Goal: Use online tool/utility

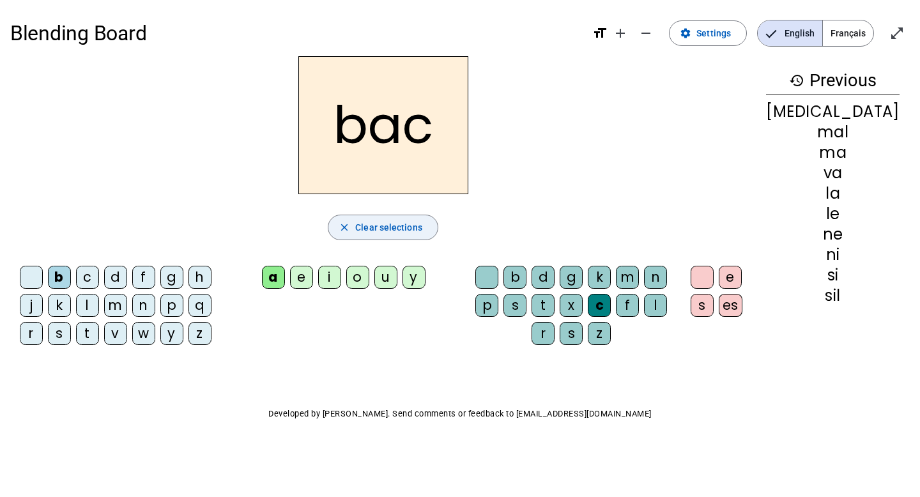
click at [390, 227] on span "Clear selections" at bounding box center [388, 227] width 67 height 15
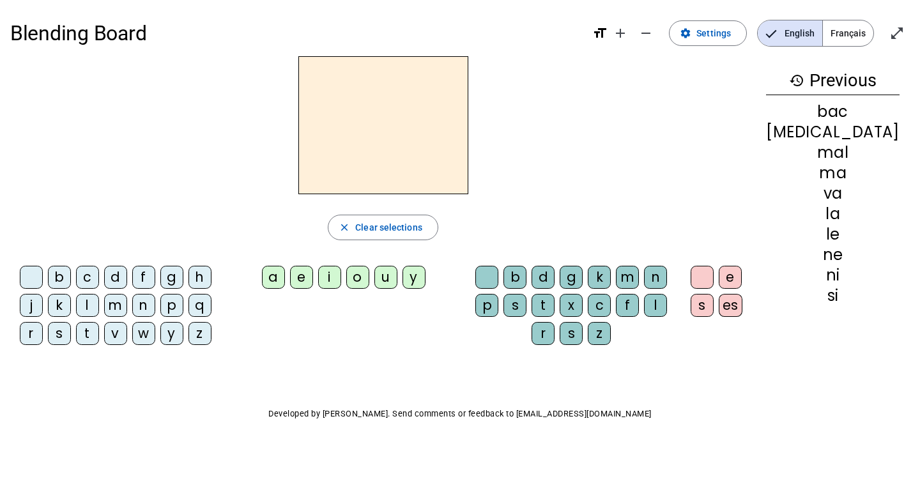
click at [71, 332] on div "s" at bounding box center [59, 333] width 23 height 23
click at [313, 279] on div "e" at bounding box center [301, 277] width 23 height 23
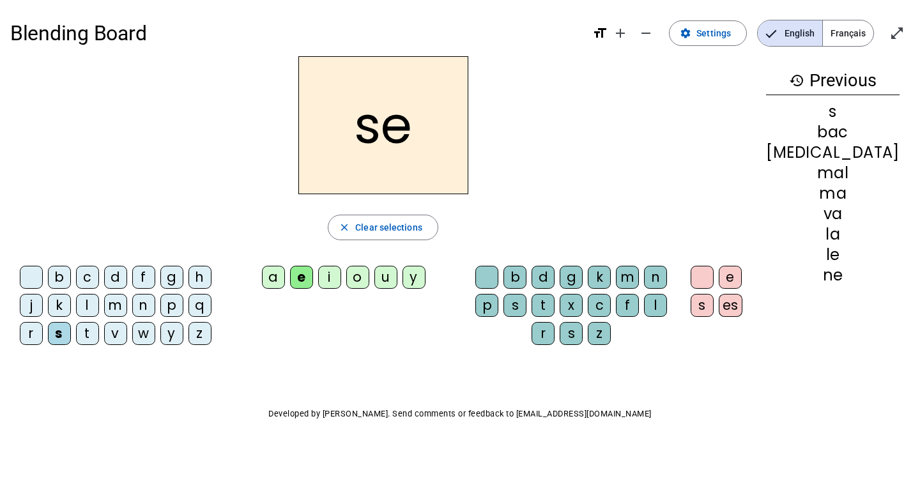
click at [610, 304] on div "c" at bounding box center [598, 305] width 23 height 23
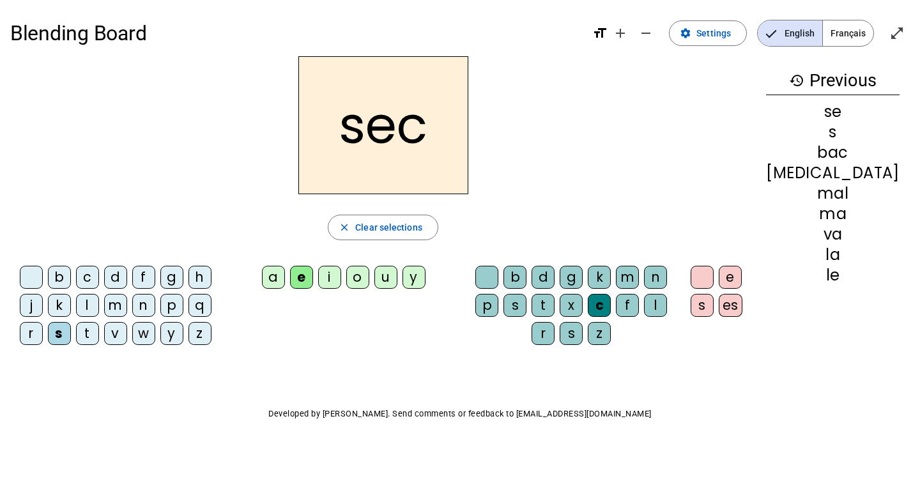
click at [66, 276] on div "b" at bounding box center [59, 277] width 23 height 23
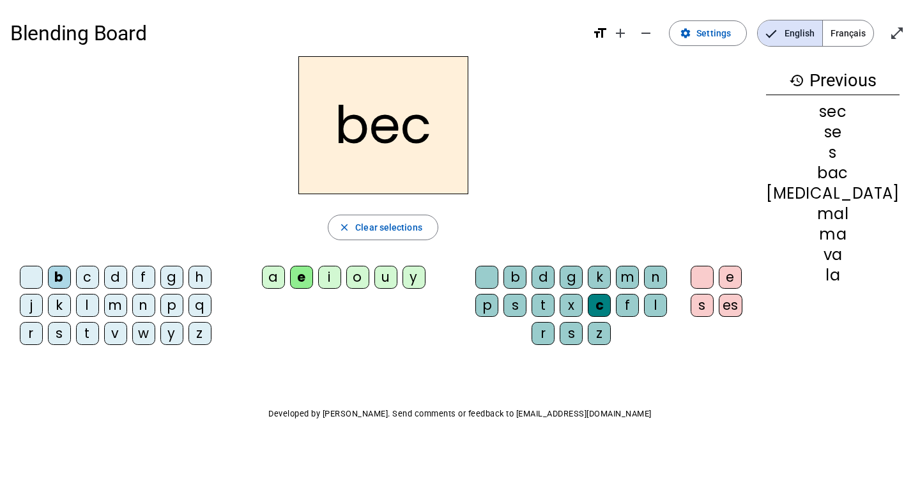
click at [127, 307] on div "m" at bounding box center [115, 305] width 23 height 23
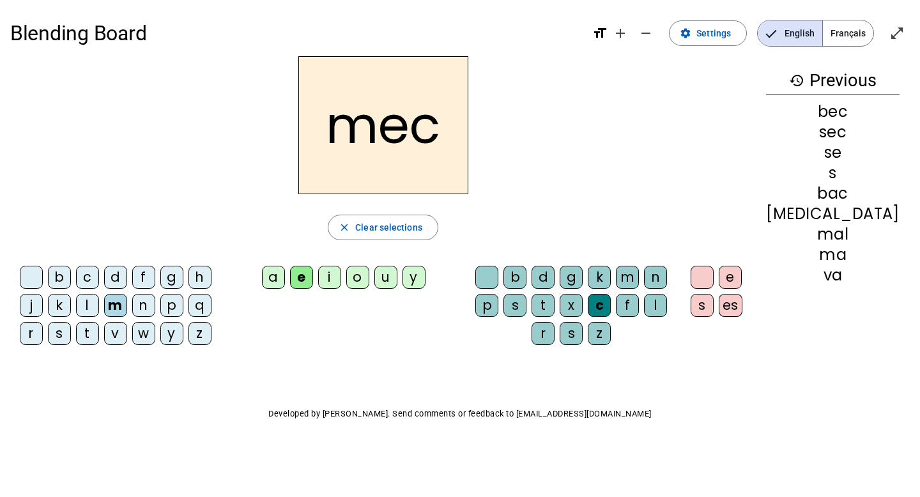
click at [285, 278] on div "a" at bounding box center [273, 277] width 23 height 23
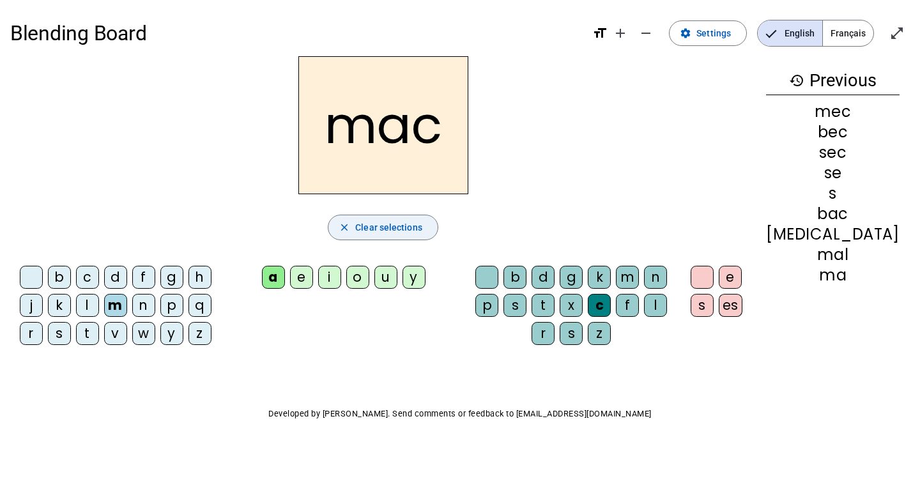
click at [421, 231] on span "Clear selections" at bounding box center [388, 227] width 67 height 15
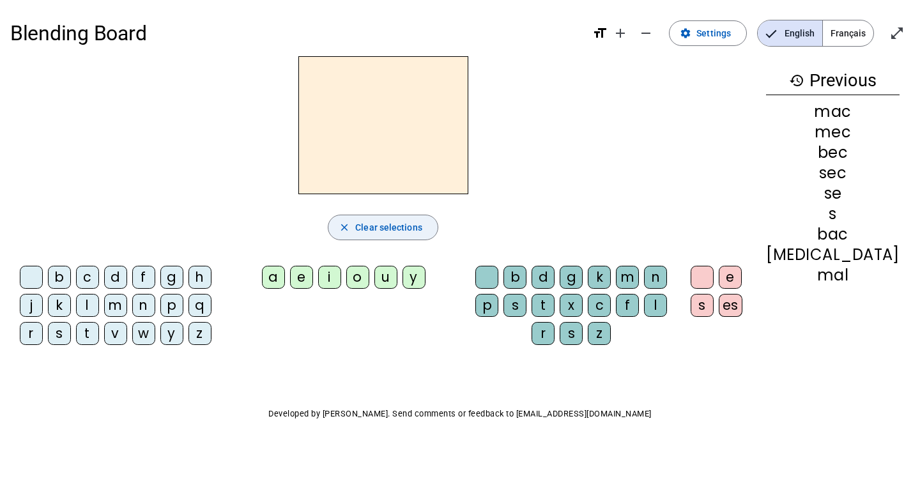
click at [421, 231] on span "Clear selections" at bounding box center [388, 227] width 67 height 15
click at [852, 153] on div "bec" at bounding box center [832, 152] width 133 height 15
